Goal: Contribute content: Add original content to the website for others to see

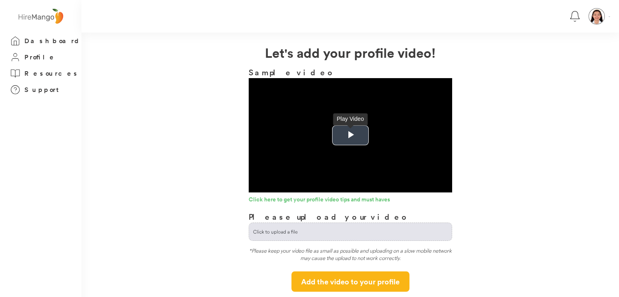
click at [350, 135] on span "Video Player" at bounding box center [350, 135] width 0 height 0
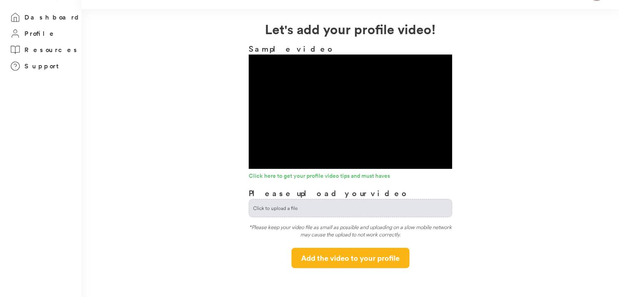
scroll to position [41, 0]
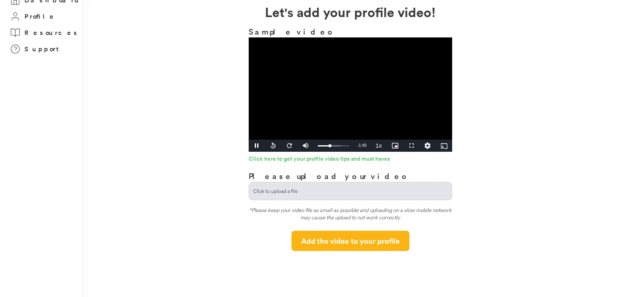
click at [328, 101] on video "Video Player" at bounding box center [349, 94] width 203 height 114
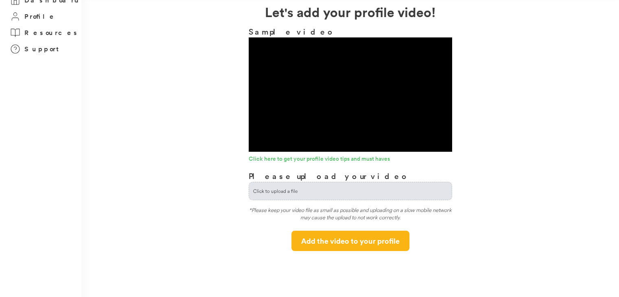
scroll to position [81, 0]
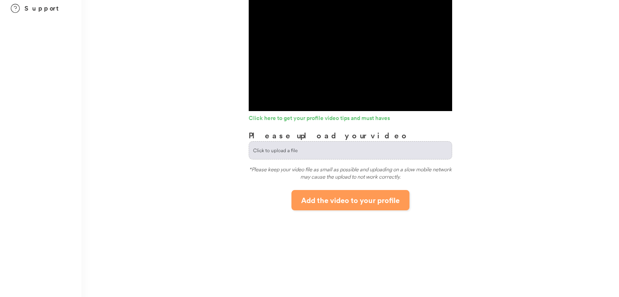
click at [350, 203] on button "Add the video to your profile" at bounding box center [350, 200] width 118 height 20
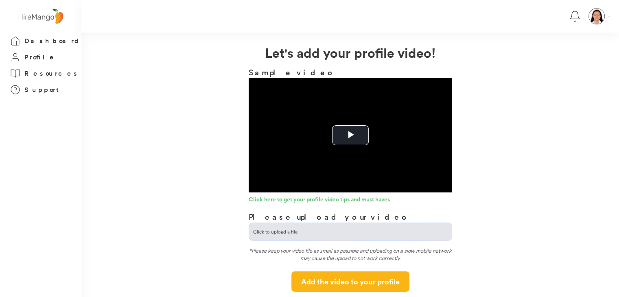
click at [305, 235] on input "file" at bounding box center [350, 231] width 203 height 17
type input "**********"
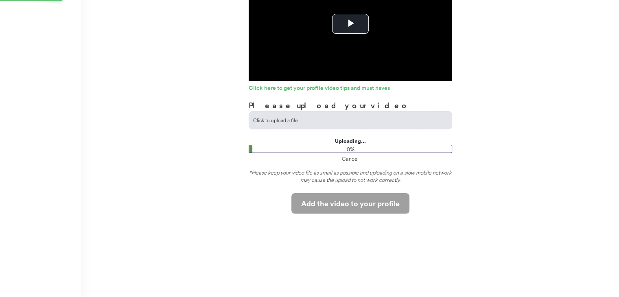
scroll to position [120, 0]
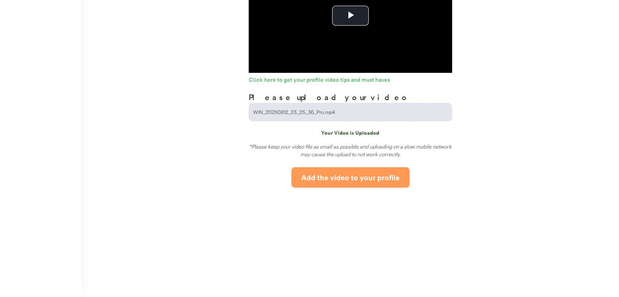
click at [353, 177] on button "Add the video to your profile" at bounding box center [350, 177] width 118 height 20
